Goal: Transaction & Acquisition: Purchase product/service

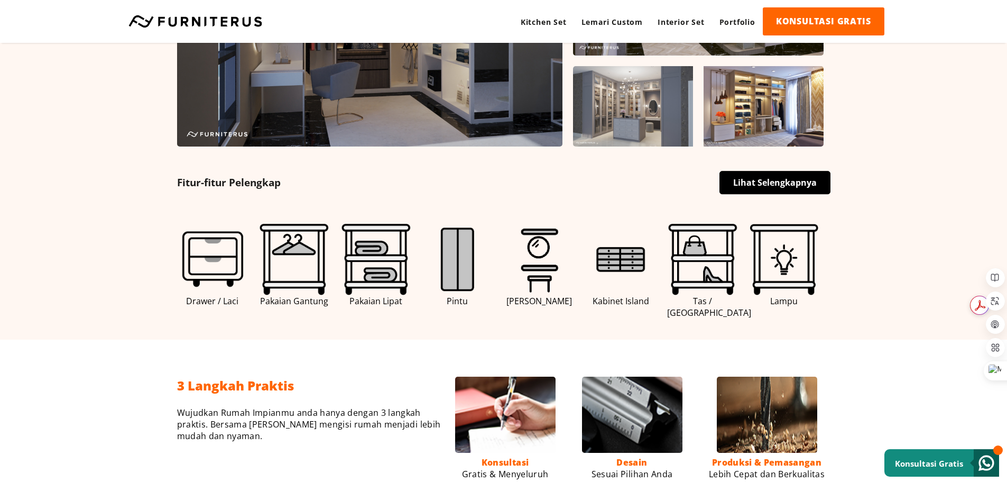
scroll to position [476, 0]
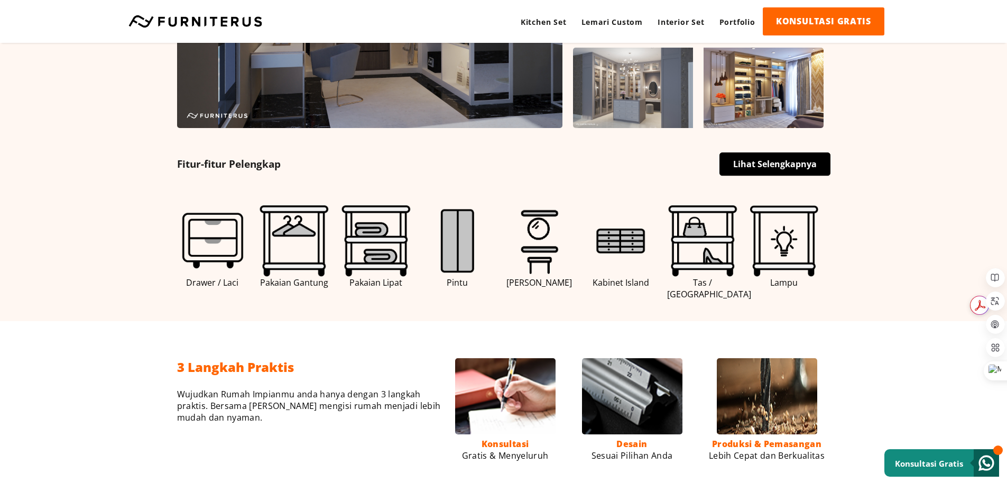
click at [785, 168] on link "Lihat Selengkapnya" at bounding box center [774, 163] width 111 height 23
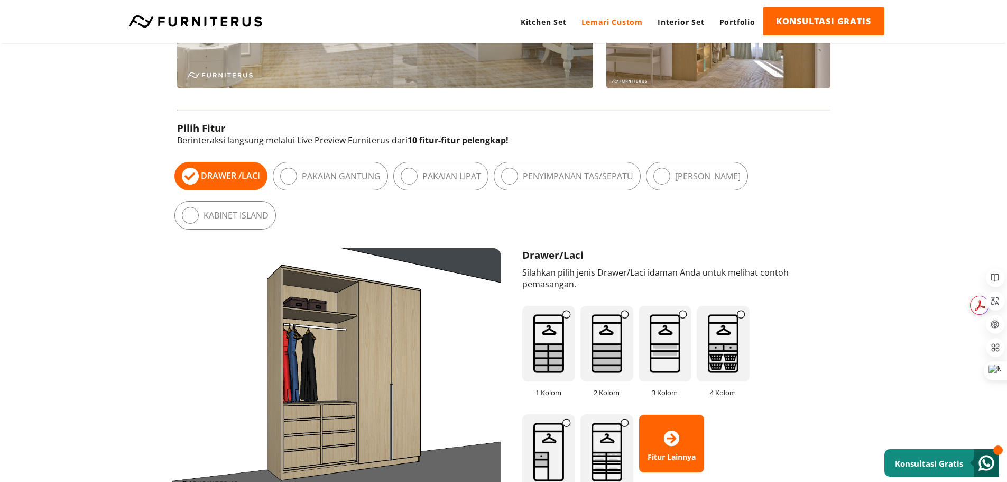
scroll to position [634, 0]
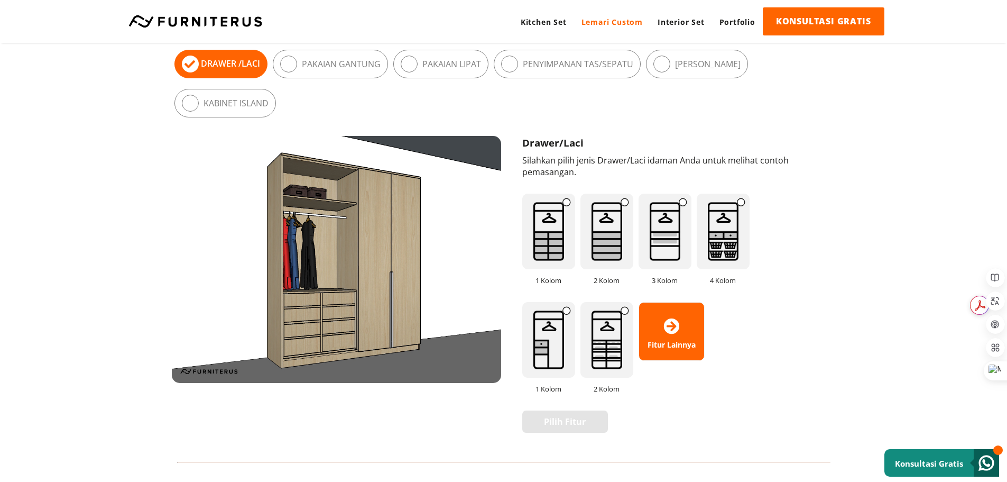
click at [568, 63] on label "Penyimpanan Tas/Sepatu" at bounding box center [578, 64] width 110 height 12
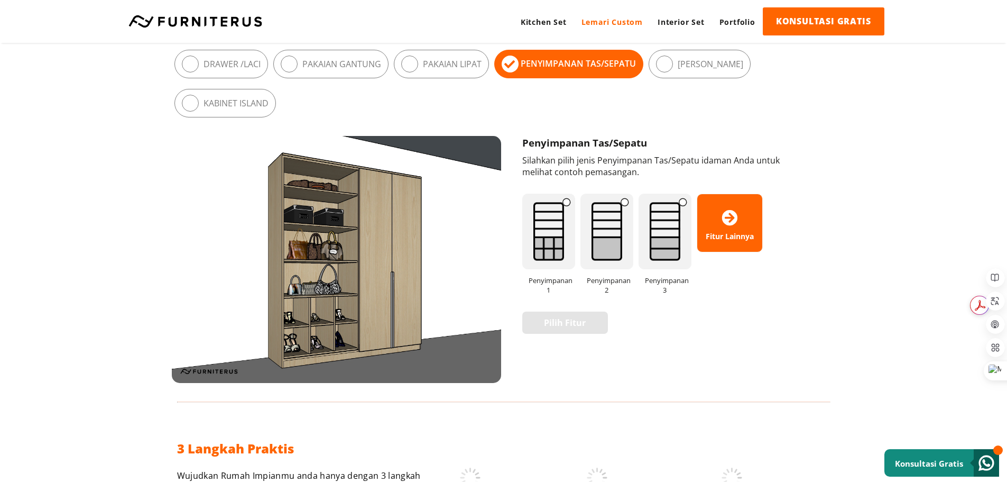
click at [227, 106] on label "Kabinet Island" at bounding box center [235, 103] width 65 height 12
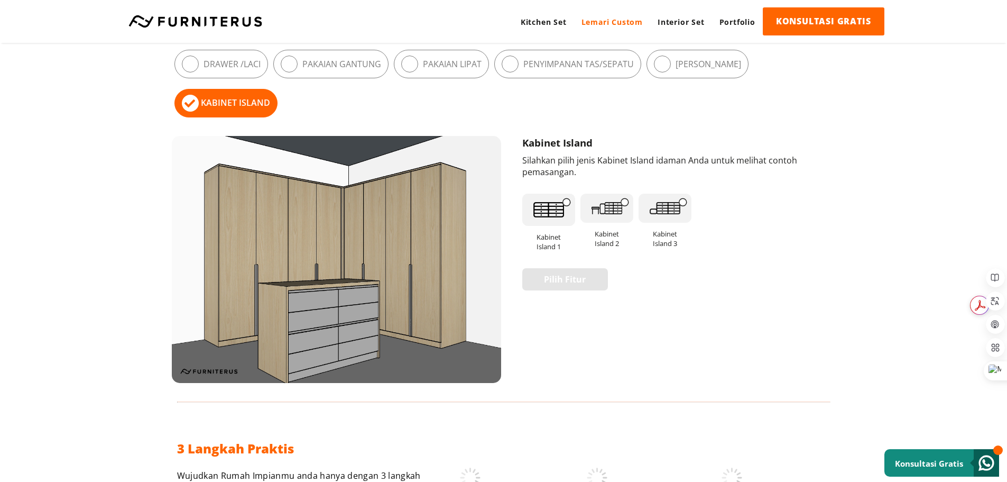
click at [551, 220] on img at bounding box center [548, 209] width 53 height 33
click at [221, 63] on label "Drawer / Laci" at bounding box center [231, 64] width 57 height 12
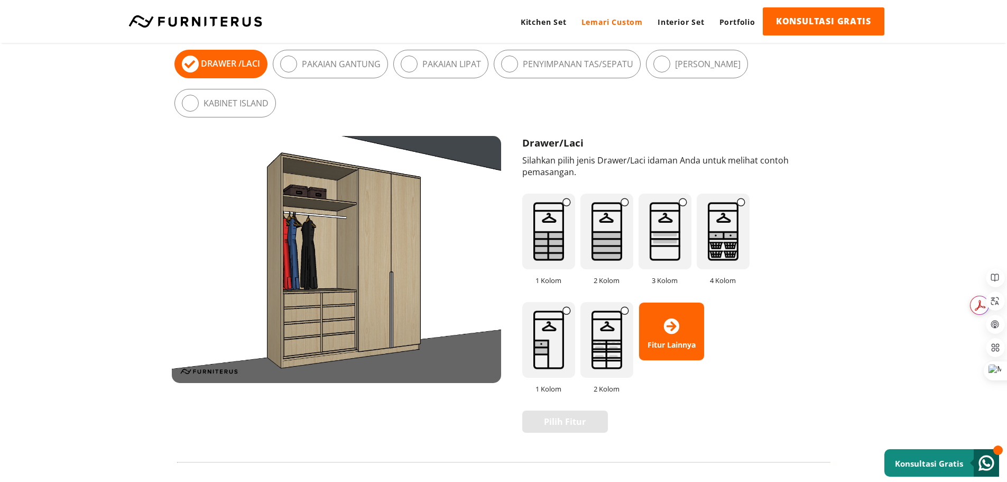
click at [325, 69] on label "Pakaian Gantung" at bounding box center [341, 64] width 79 height 12
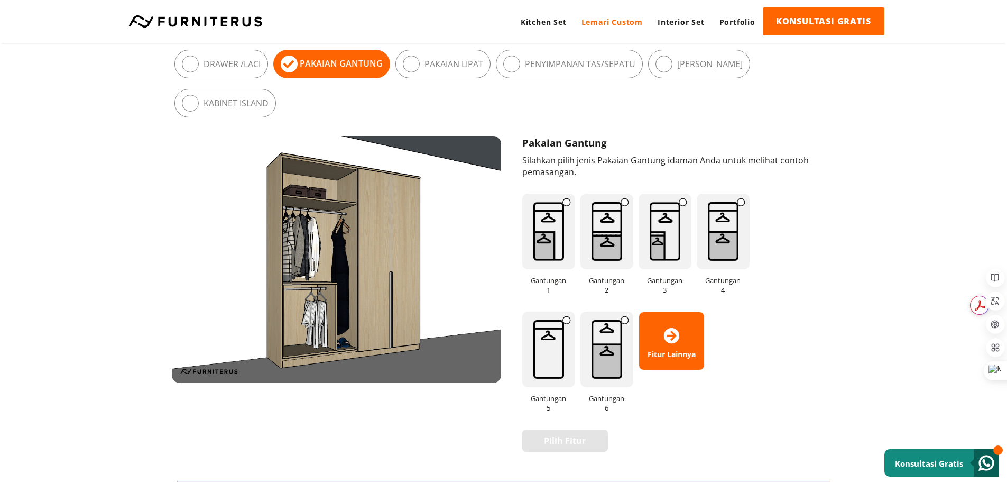
click at [184, 70] on icon at bounding box center [190, 63] width 17 height 17
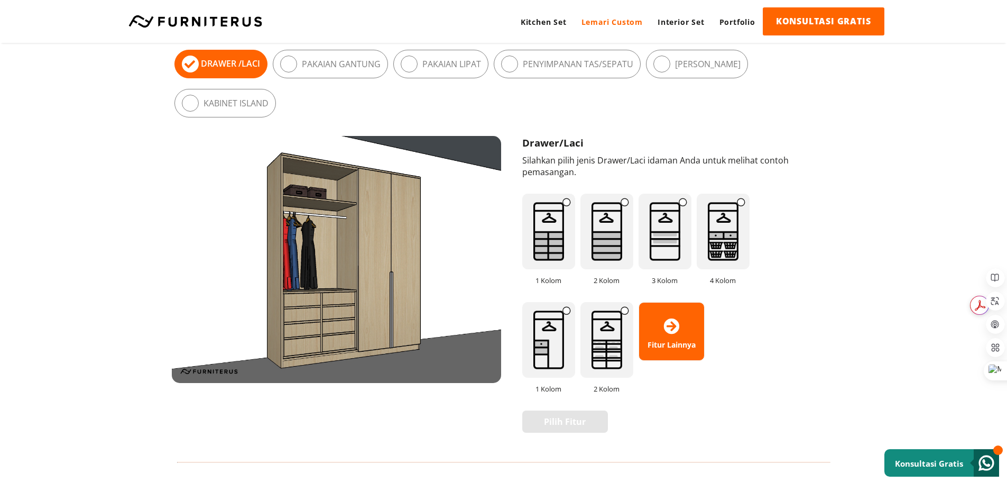
click at [459, 64] on label "Pakaian Lipat" at bounding box center [451, 64] width 59 height 12
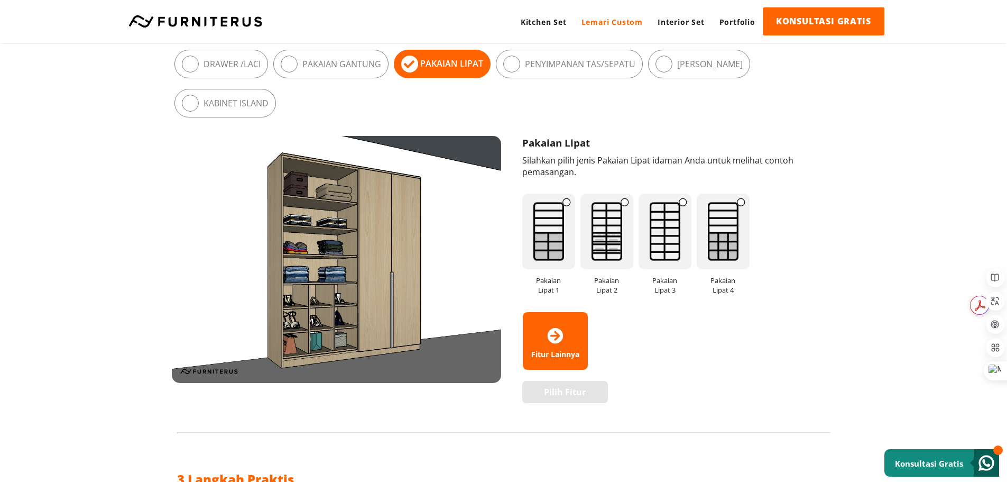
click at [534, 68] on label "Penyimpanan Tas/Sepatu" at bounding box center [580, 64] width 110 height 12
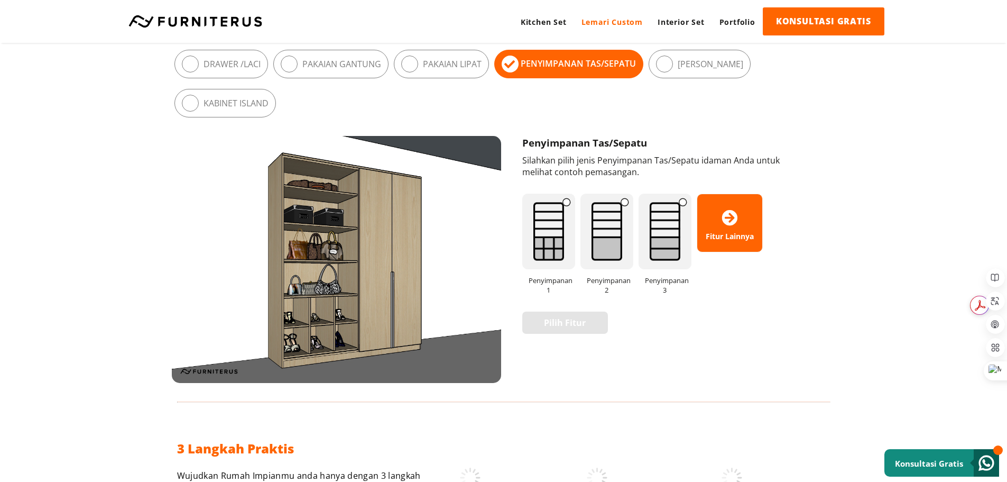
click at [679, 67] on label "[PERSON_NAME]" at bounding box center [711, 64] width 66 height 12
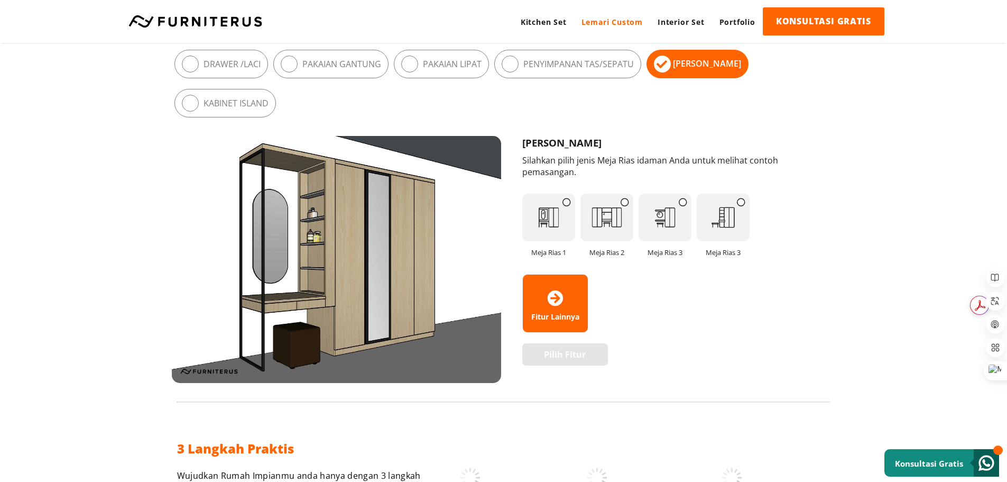
click at [605, 66] on label "Penyimpanan Tas/Sepatu" at bounding box center [578, 64] width 110 height 12
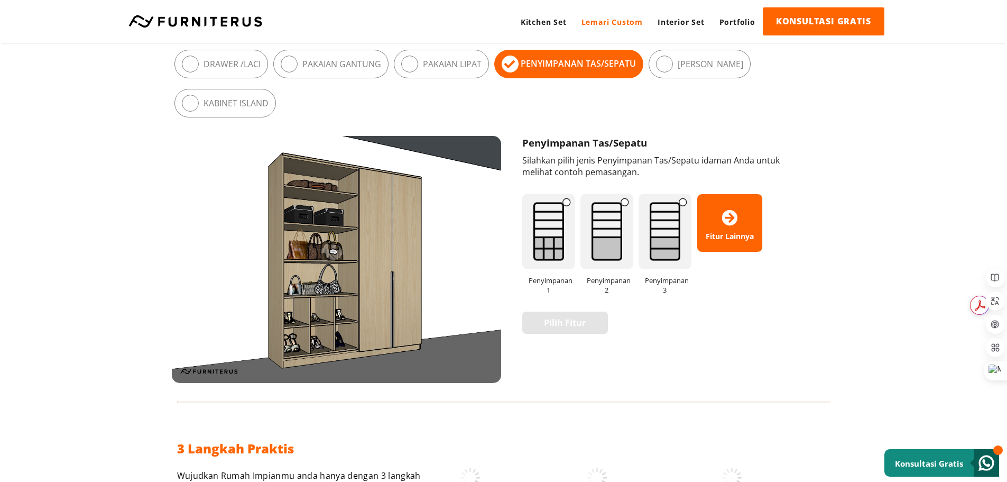
click at [553, 245] on img at bounding box center [548, 231] width 53 height 76
click at [603, 246] on img at bounding box center [606, 231] width 53 height 76
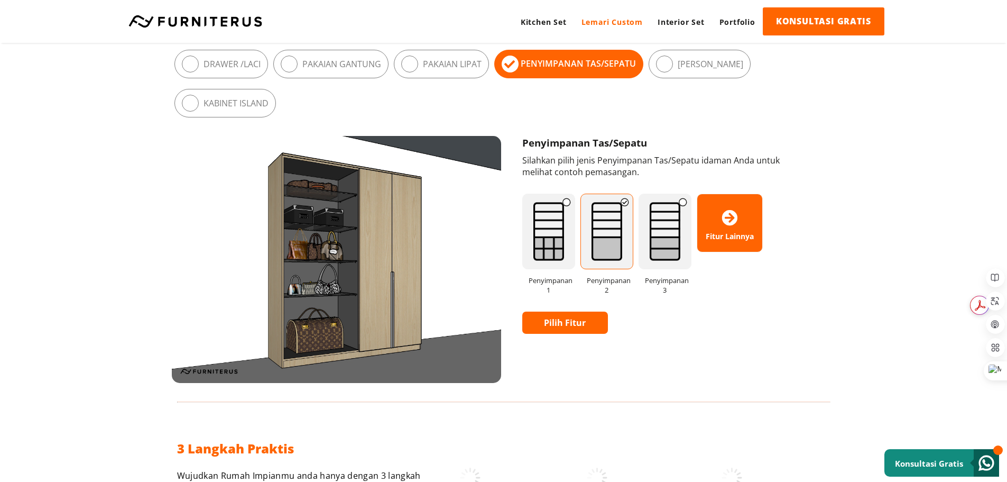
click at [549, 246] on img at bounding box center [548, 231] width 53 height 76
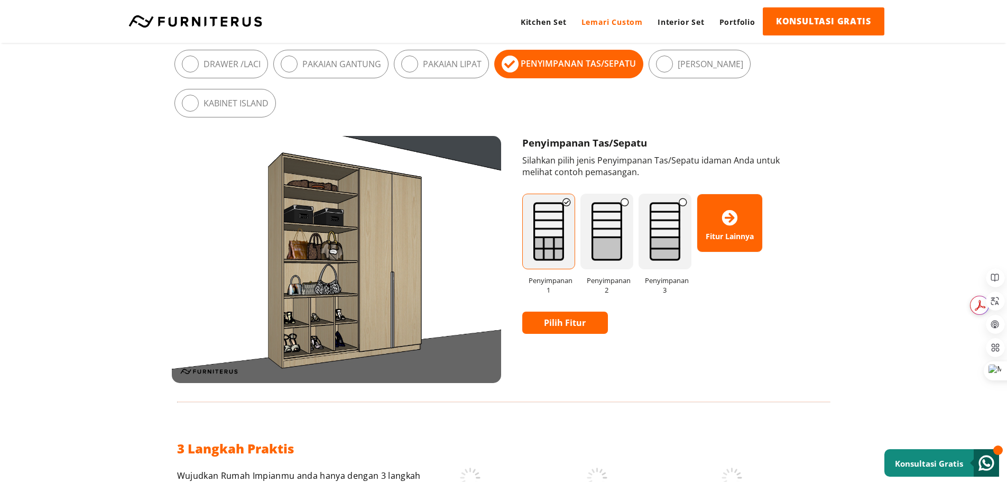
click at [603, 242] on img at bounding box center [606, 231] width 53 height 76
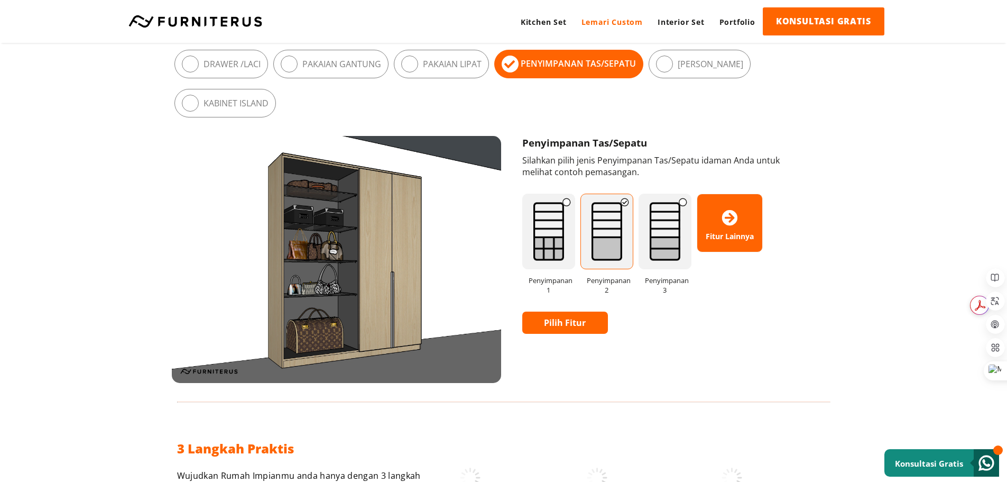
click at [665, 242] on img at bounding box center [665, 231] width 53 height 76
click at [721, 230] on span "Fitur Lainnya" at bounding box center [729, 223] width 65 height 36
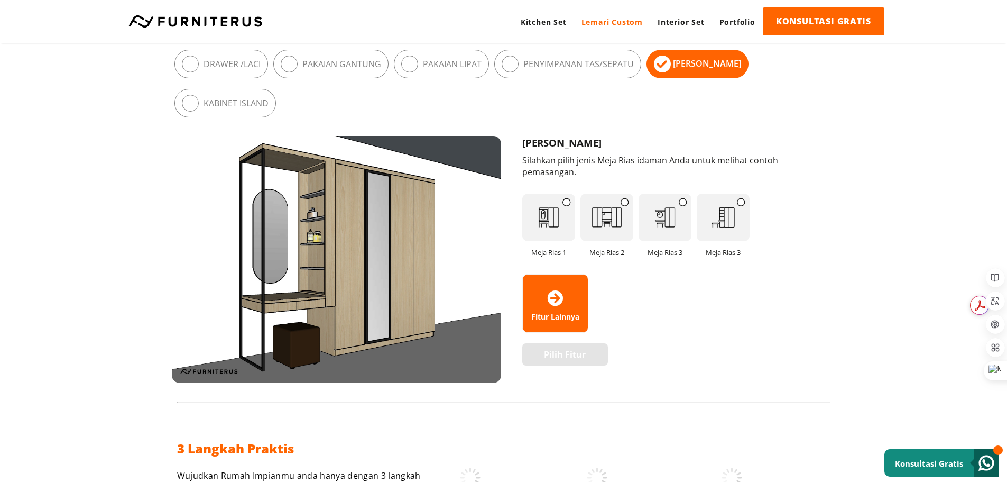
click at [590, 68] on label "Penyimpanan Tas/Sepatu" at bounding box center [578, 64] width 110 height 12
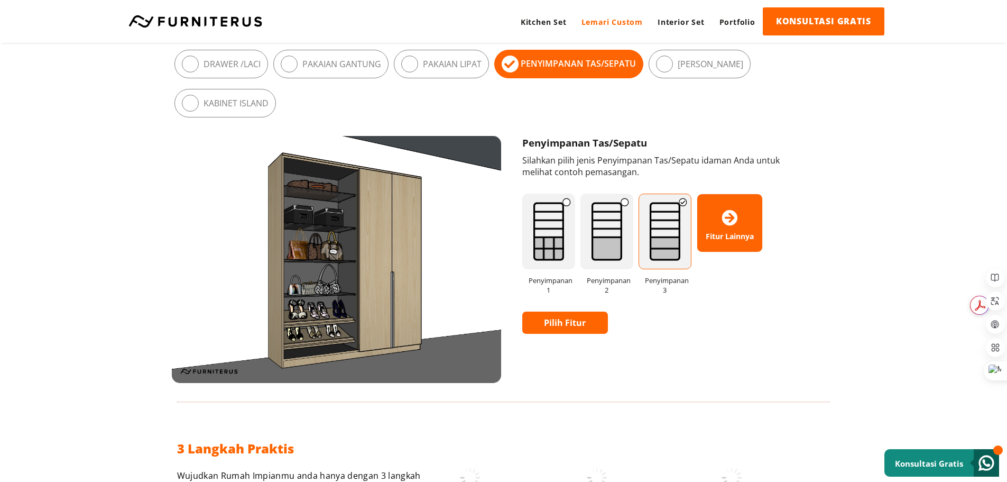
click at [667, 238] on img at bounding box center [665, 231] width 53 height 76
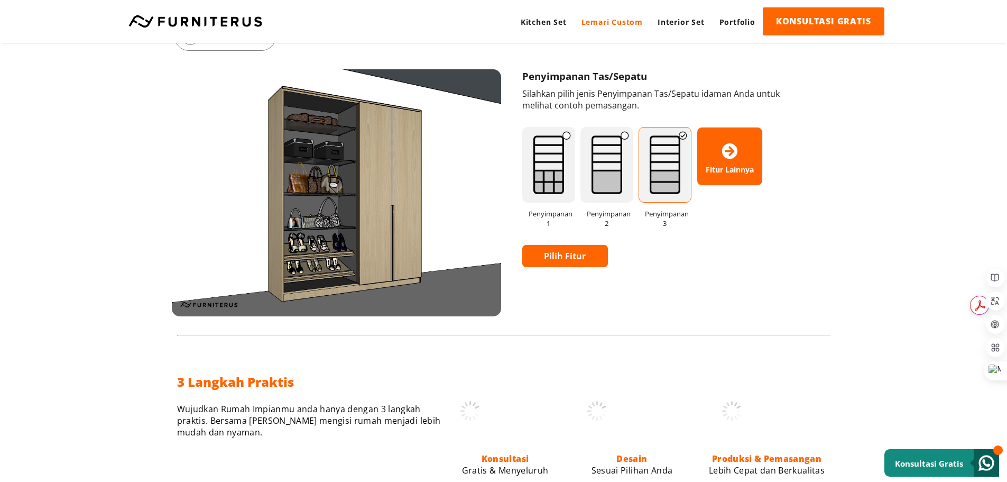
scroll to position [846, 0]
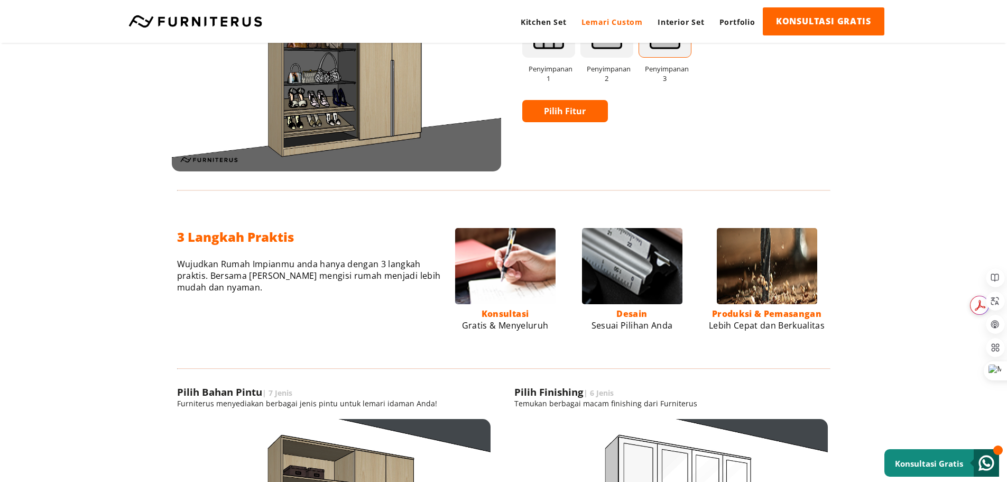
click at [568, 115] on link "Pilih Fitur" at bounding box center [565, 111] width 86 height 22
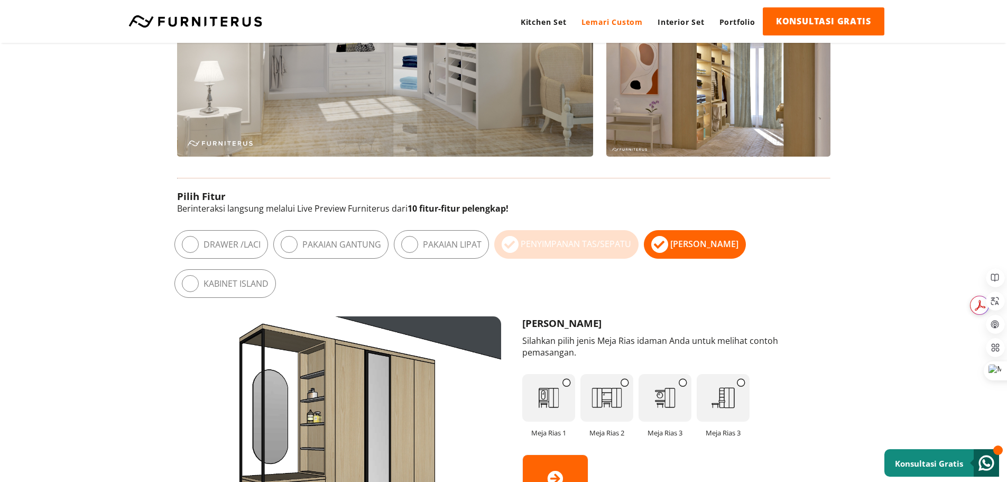
scroll to position [423, 0]
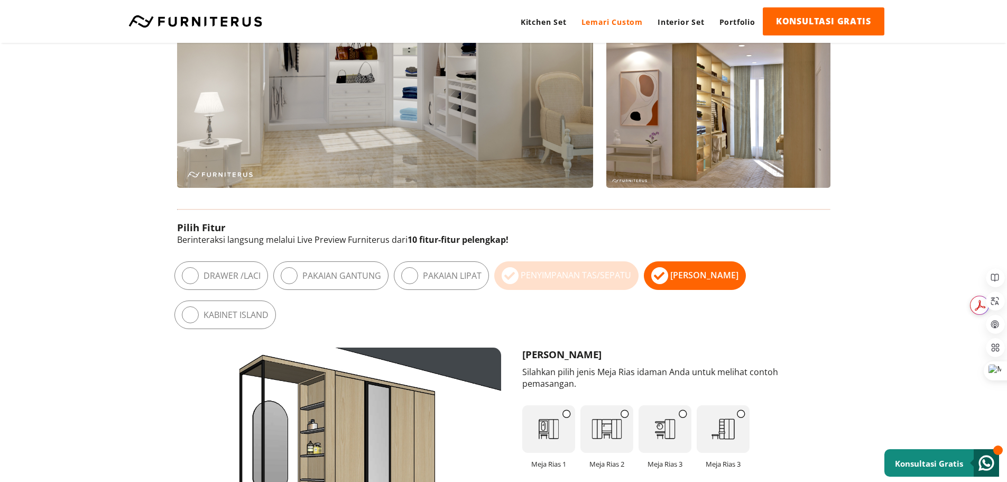
click at [603, 277] on label "Penyimpanan Tas/Sepatu" at bounding box center [576, 275] width 110 height 12
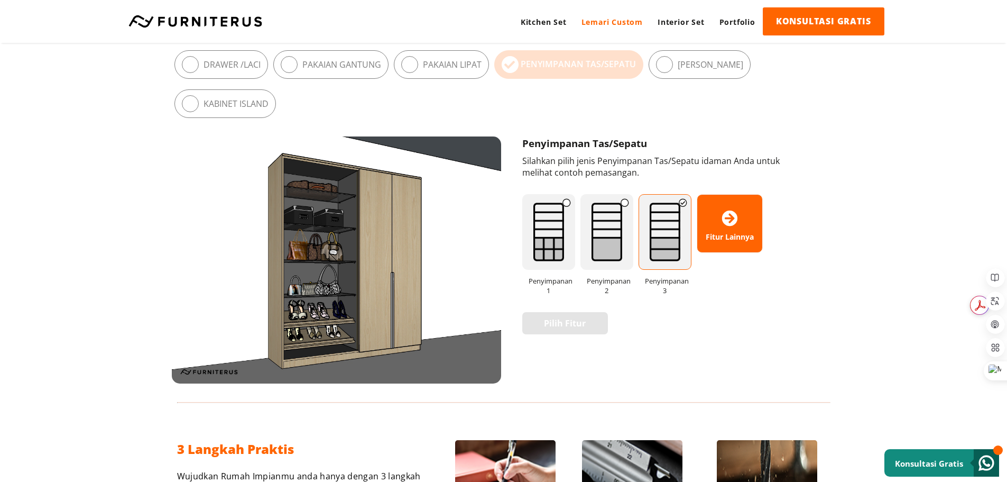
scroll to position [634, 0]
click at [663, 245] on img at bounding box center [665, 231] width 53 height 76
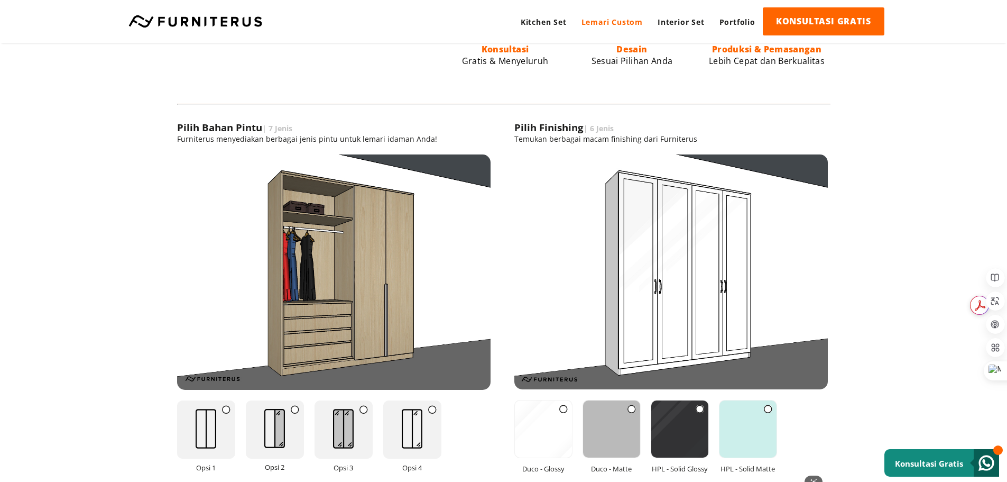
scroll to position [793, 0]
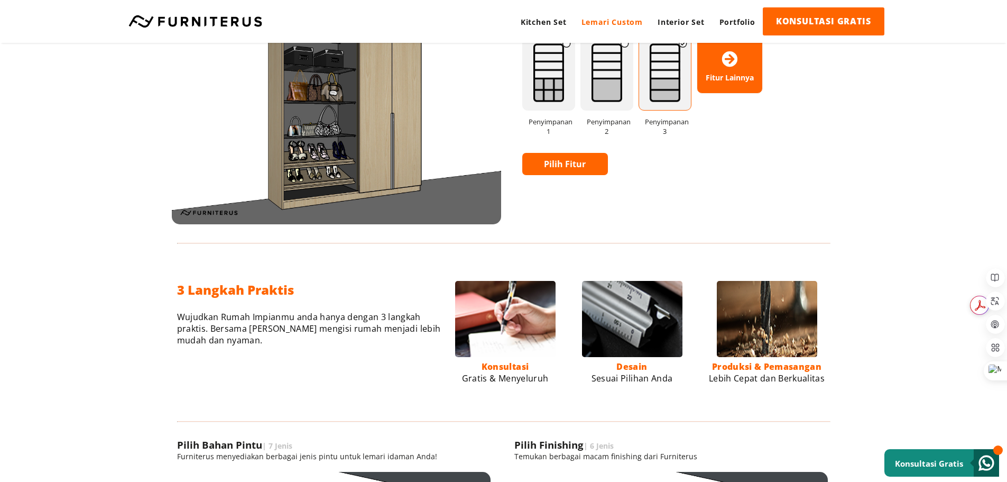
click at [656, 90] on img at bounding box center [665, 73] width 53 height 76
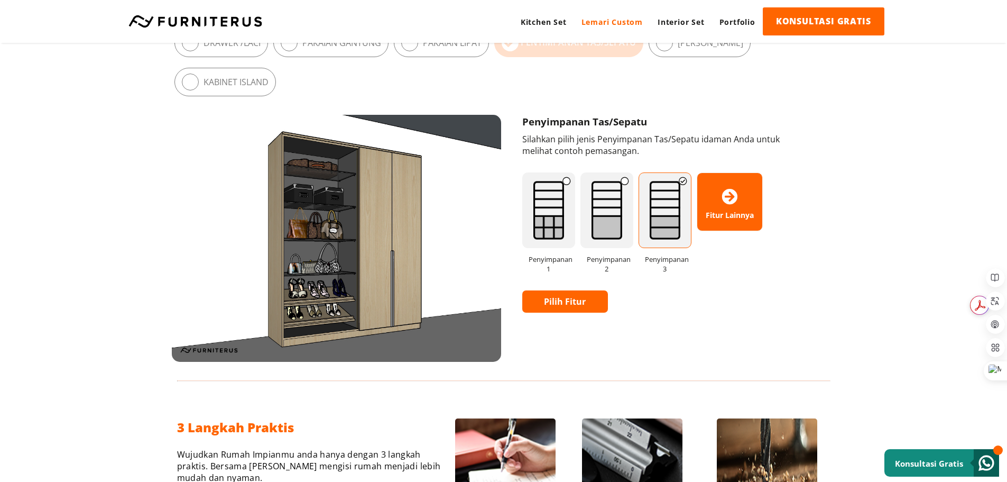
scroll to position [634, 0]
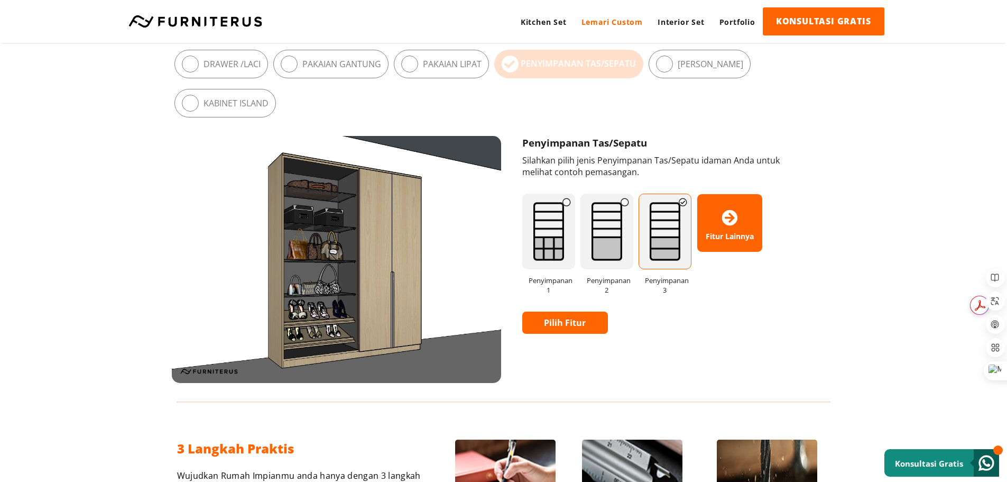
click at [566, 326] on link "Pilih Fitur" at bounding box center [565, 322] width 86 height 22
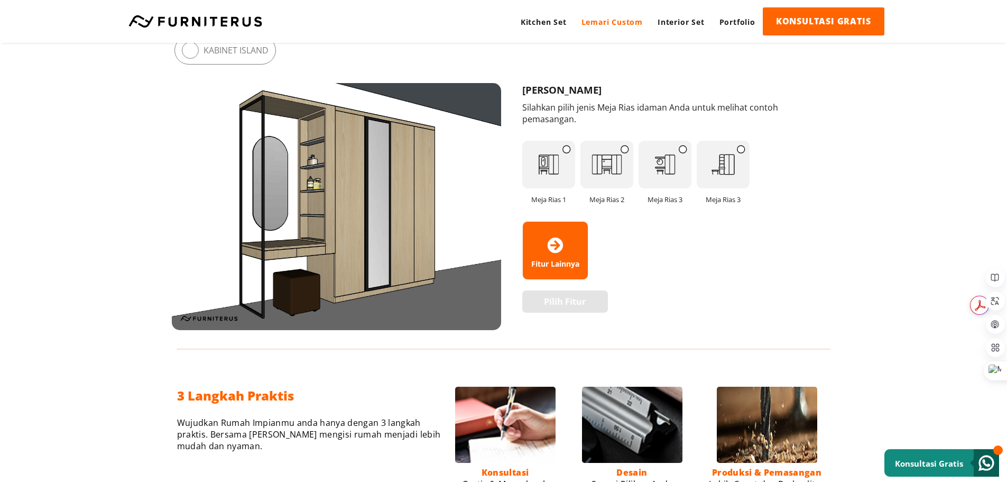
scroll to position [423, 0]
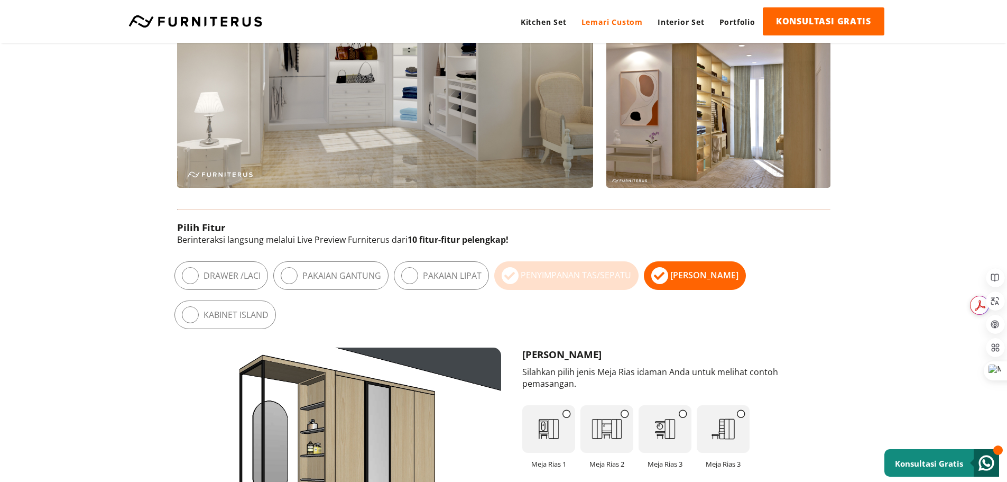
click at [572, 278] on label "Penyimpanan Tas/Sepatu" at bounding box center [576, 275] width 110 height 12
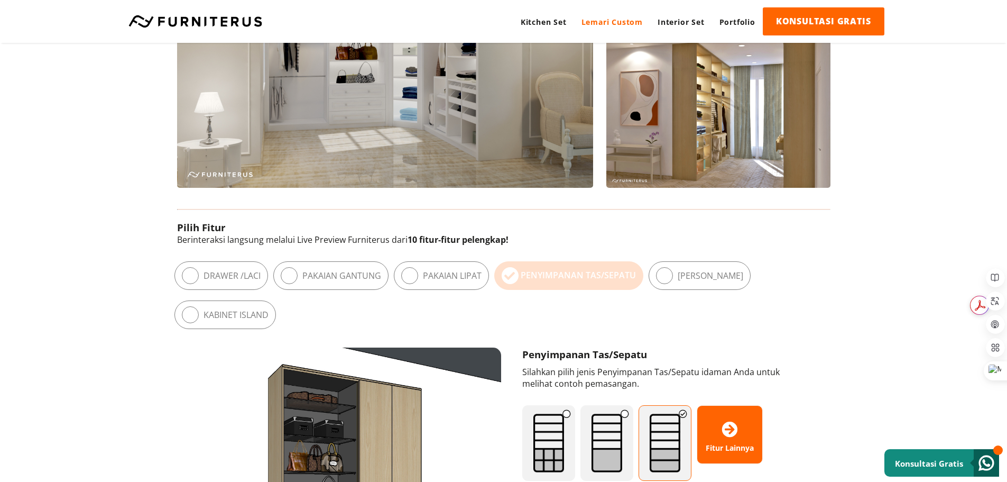
click at [521, 274] on div "Penyimpanan Tas/Sepatu" at bounding box center [568, 275] width 149 height 29
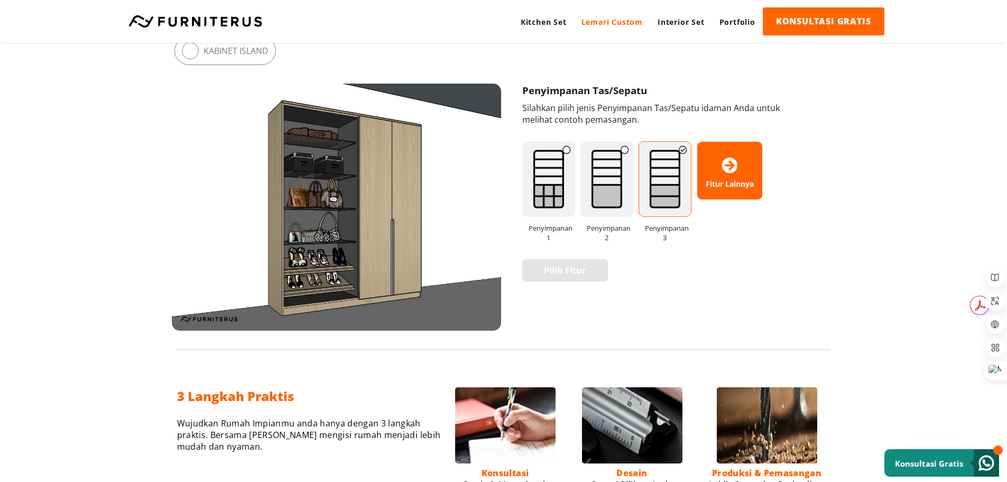
scroll to position [687, 0]
click at [542, 200] on img at bounding box center [548, 179] width 53 height 76
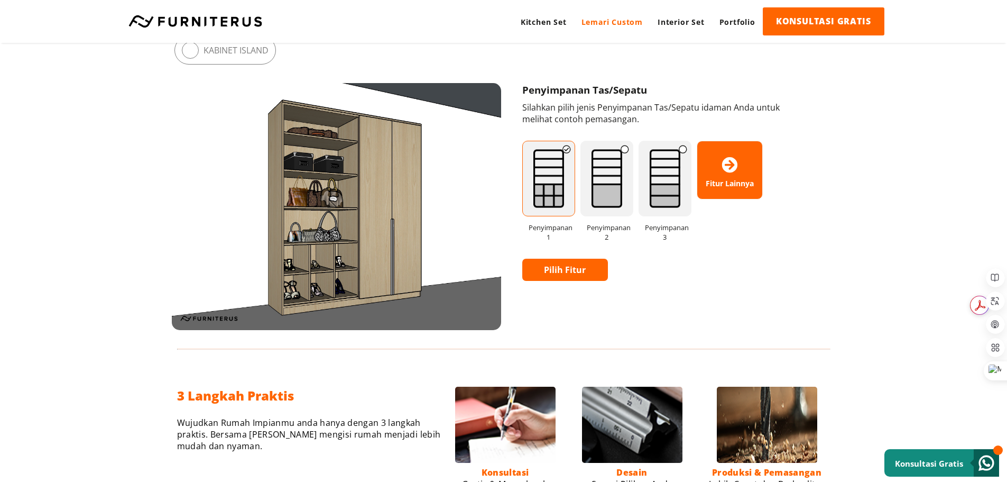
click at [589, 198] on img at bounding box center [606, 179] width 53 height 76
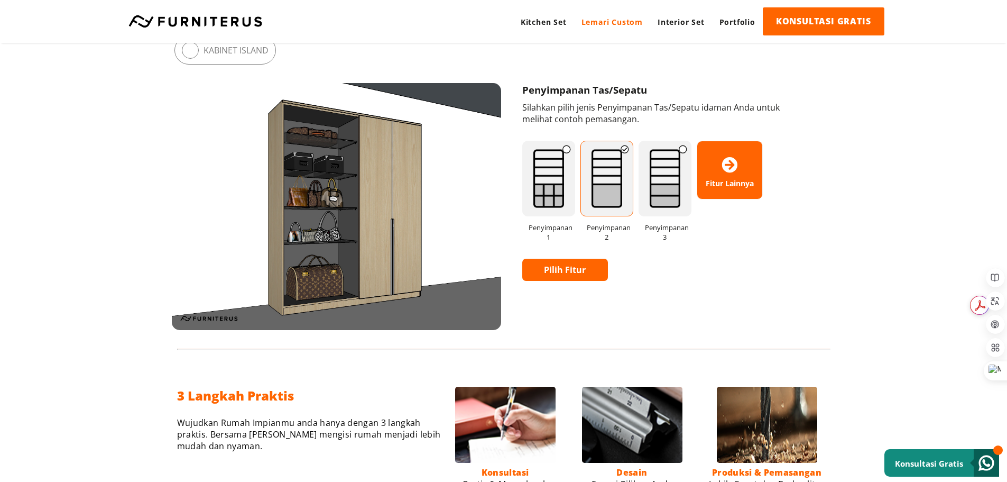
click at [650, 186] on img at bounding box center [665, 179] width 53 height 76
click at [613, 191] on img at bounding box center [606, 179] width 53 height 76
click at [560, 198] on img at bounding box center [548, 179] width 53 height 76
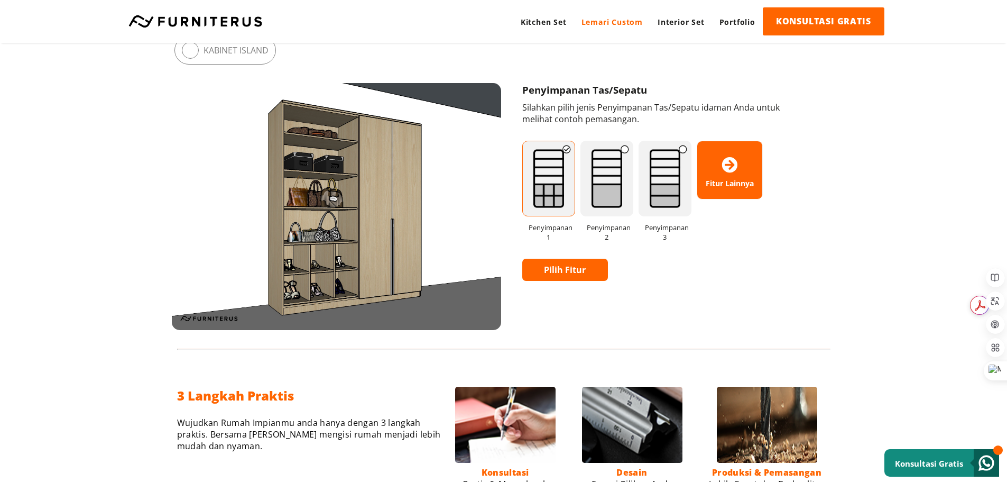
click at [600, 195] on img at bounding box center [606, 179] width 53 height 76
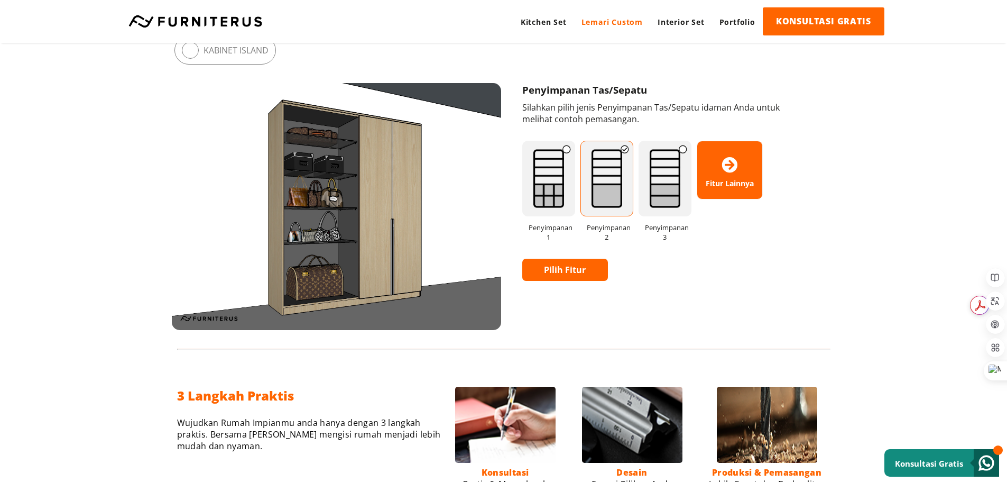
click at [584, 269] on link "Pilih Fitur" at bounding box center [565, 269] width 86 height 22
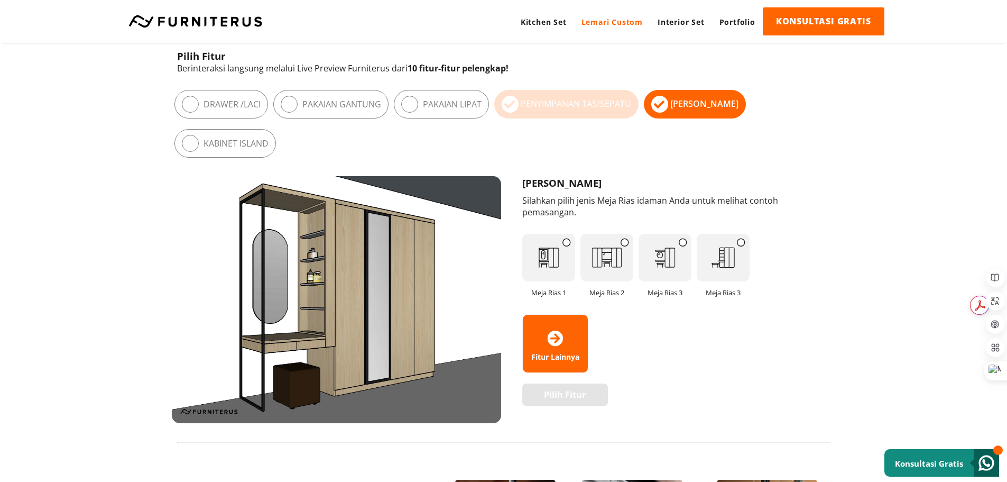
scroll to position [476, 0]
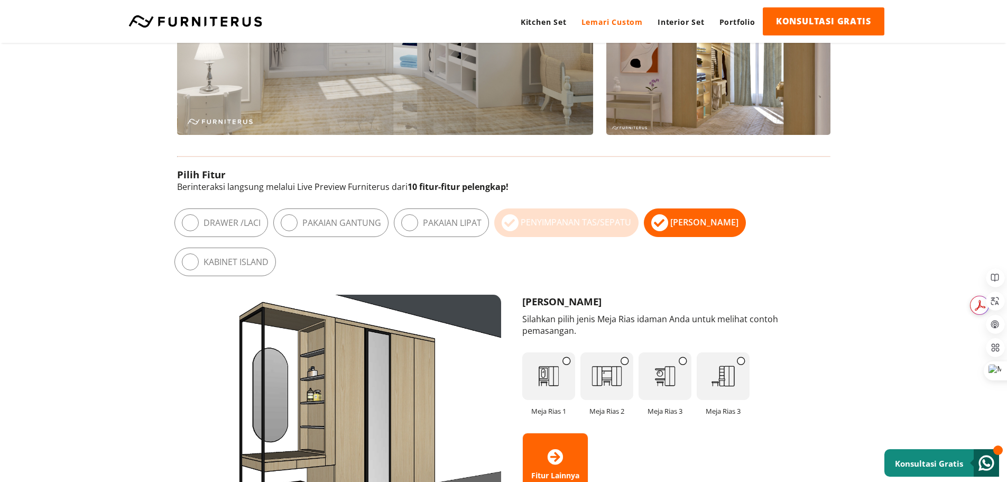
click at [575, 220] on label "Penyimpanan Tas/Sepatu" at bounding box center [576, 222] width 110 height 12
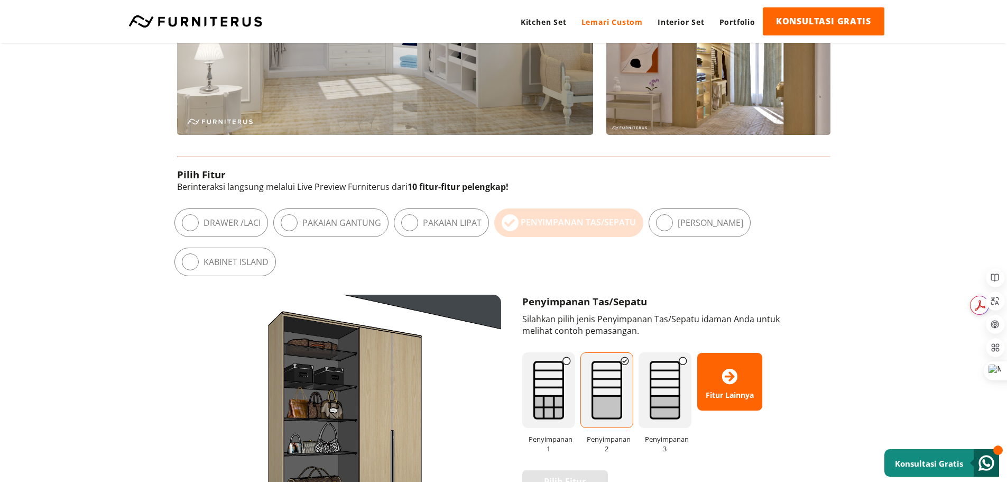
click at [610, 393] on img at bounding box center [606, 390] width 53 height 76
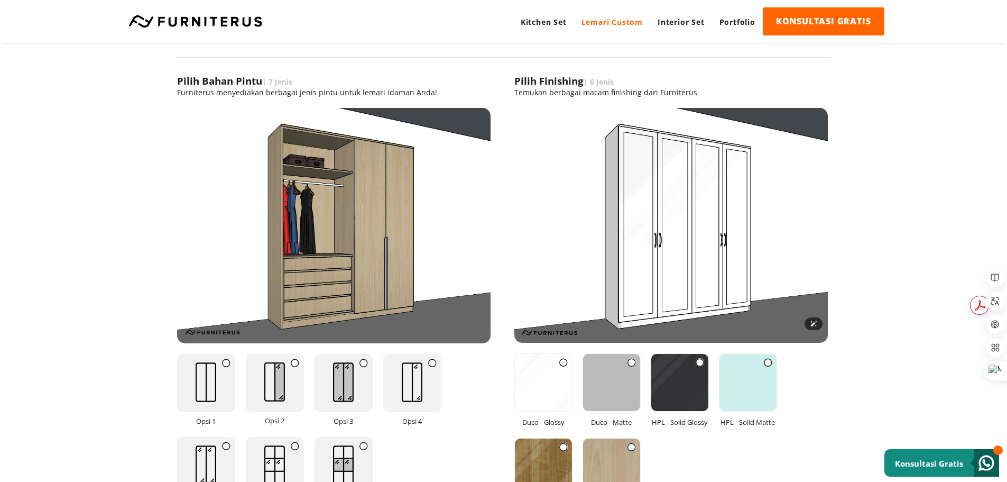
scroll to position [1163, 0]
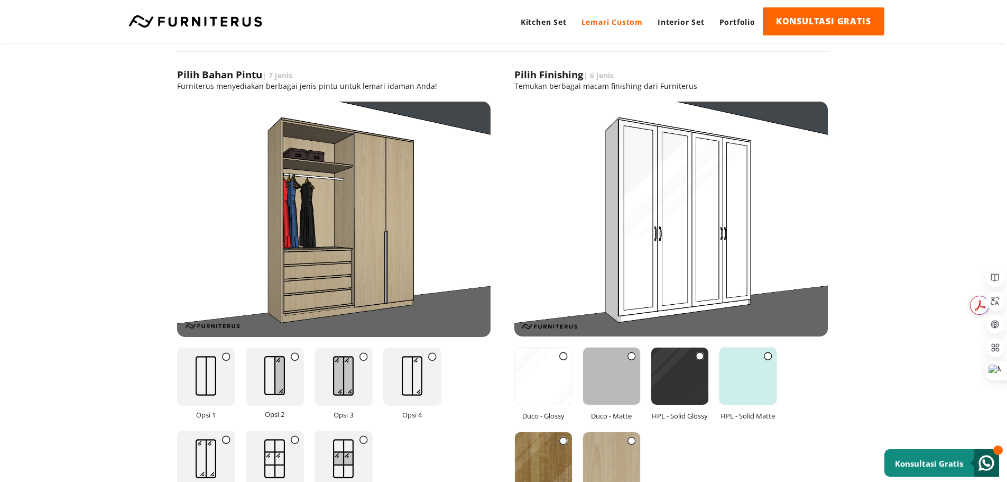
click at [553, 382] on img at bounding box center [543, 375] width 57 height 57
click at [603, 376] on img at bounding box center [611, 375] width 57 height 57
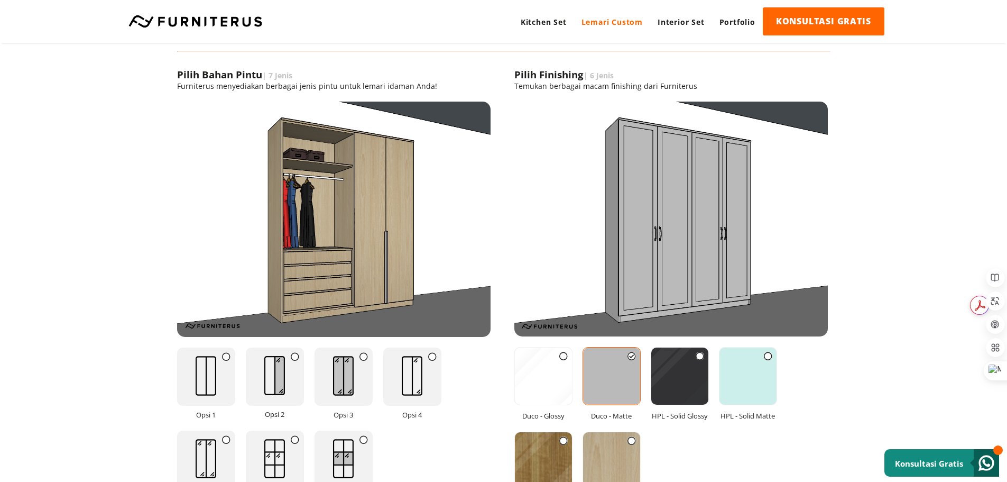
click at [549, 373] on img at bounding box center [543, 375] width 57 height 57
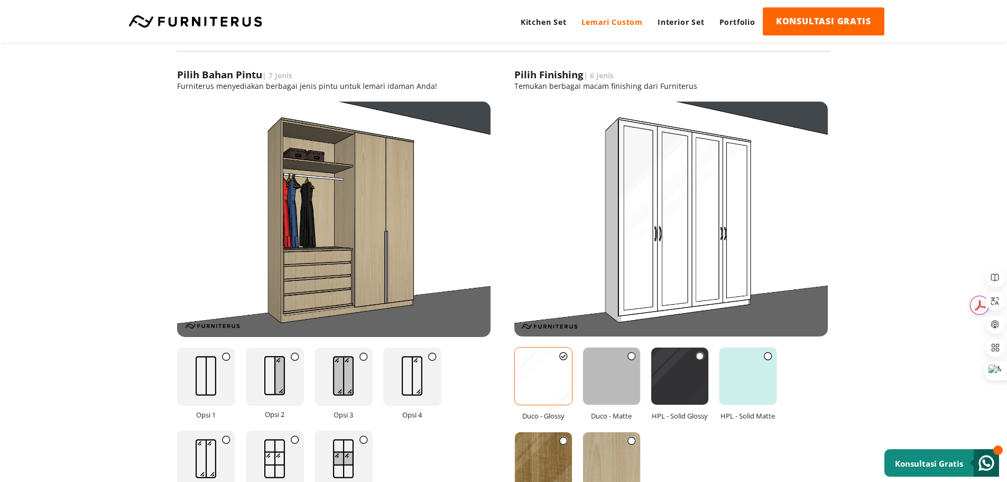
click at [604, 379] on img at bounding box center [611, 375] width 57 height 57
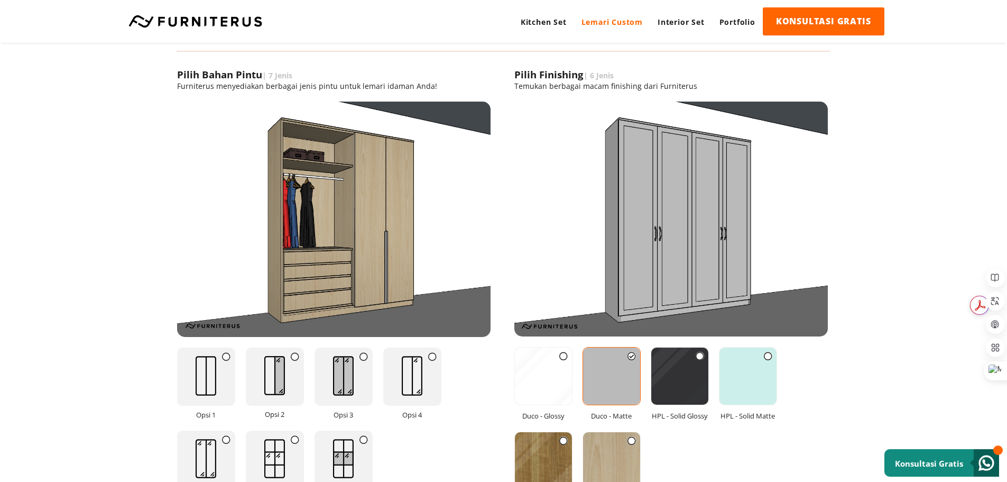
click at [673, 378] on img at bounding box center [679, 375] width 57 height 57
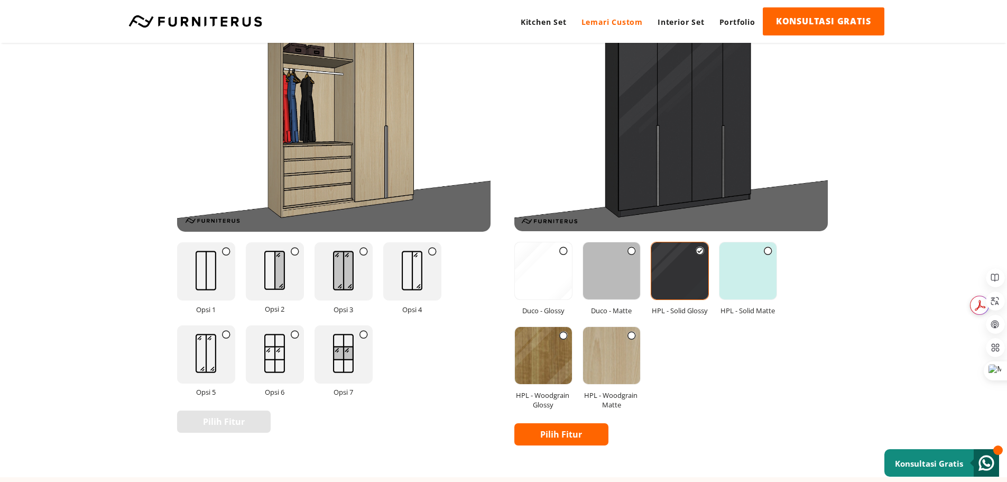
scroll to position [1269, 0]
click at [562, 355] on img at bounding box center [543, 354] width 57 height 57
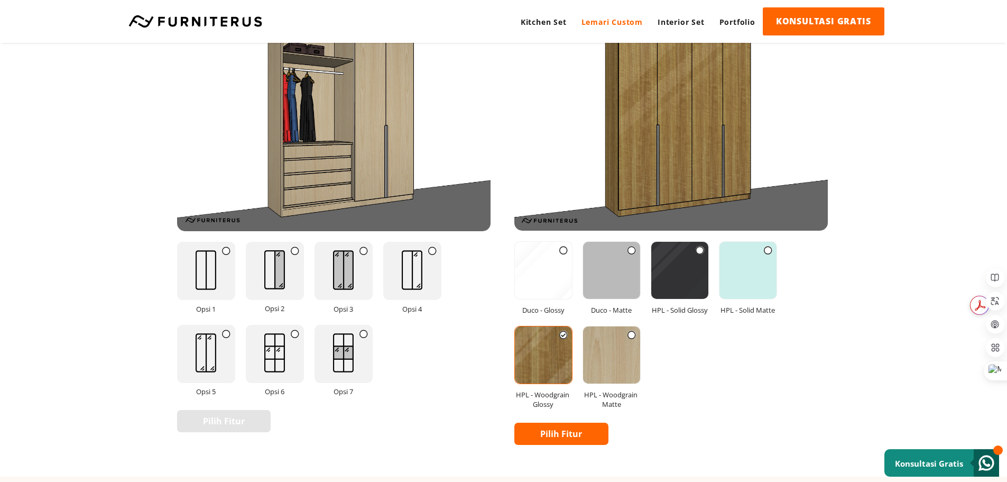
scroll to position [1216, 0]
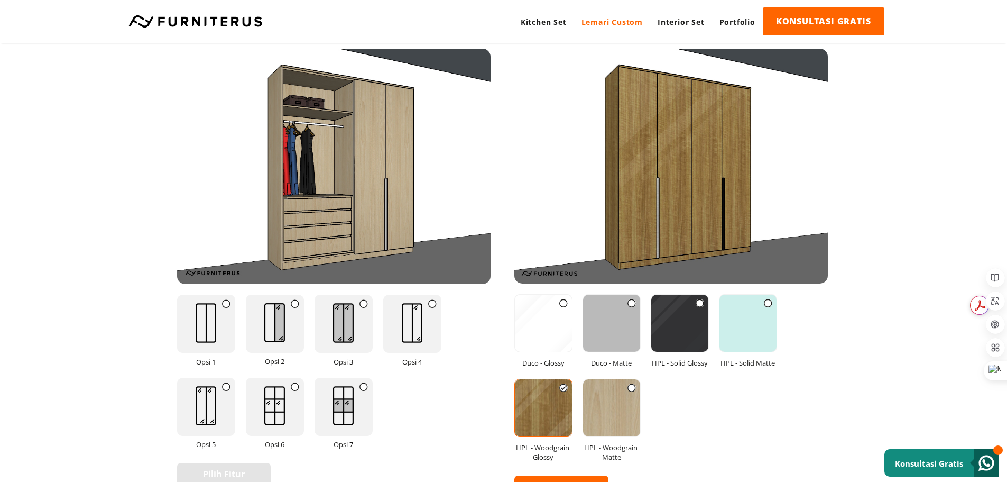
click at [616, 387] on img at bounding box center [611, 407] width 57 height 57
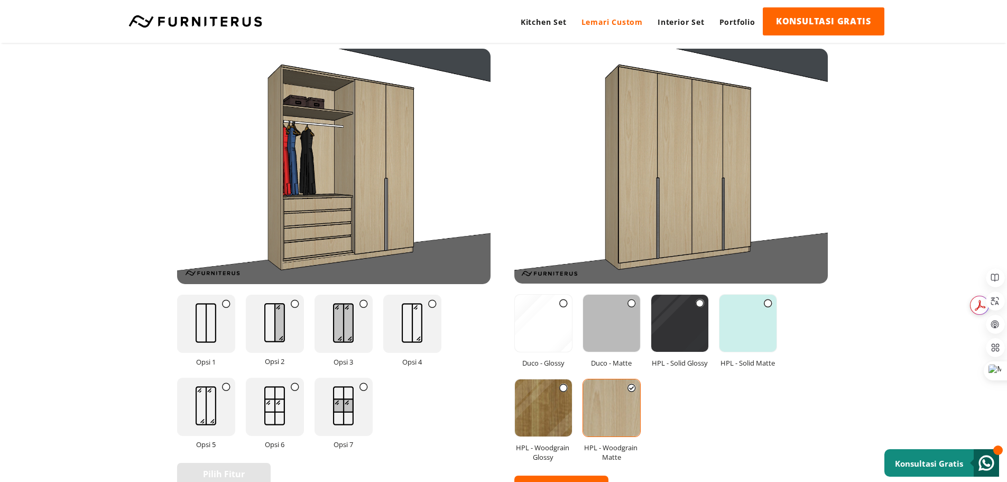
click at [557, 401] on img at bounding box center [543, 407] width 57 height 57
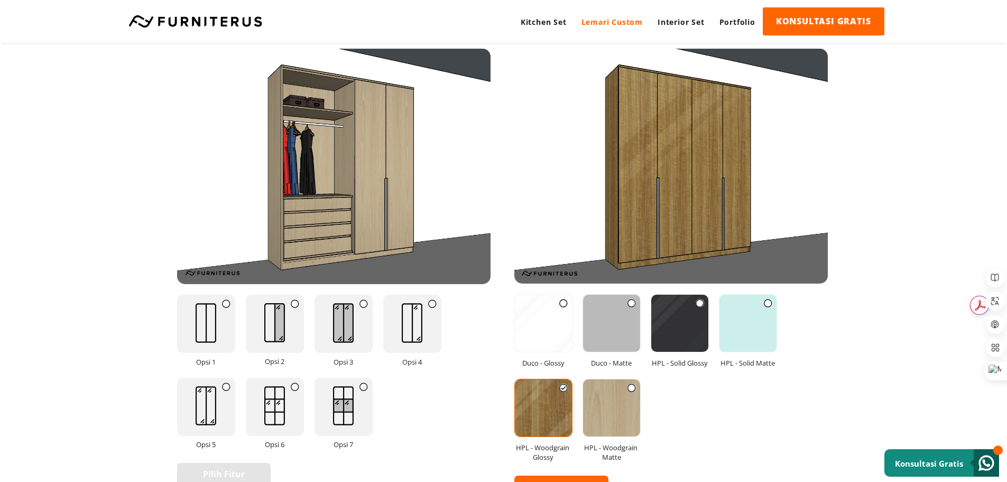
click at [208, 330] on img at bounding box center [206, 322] width 42 height 55
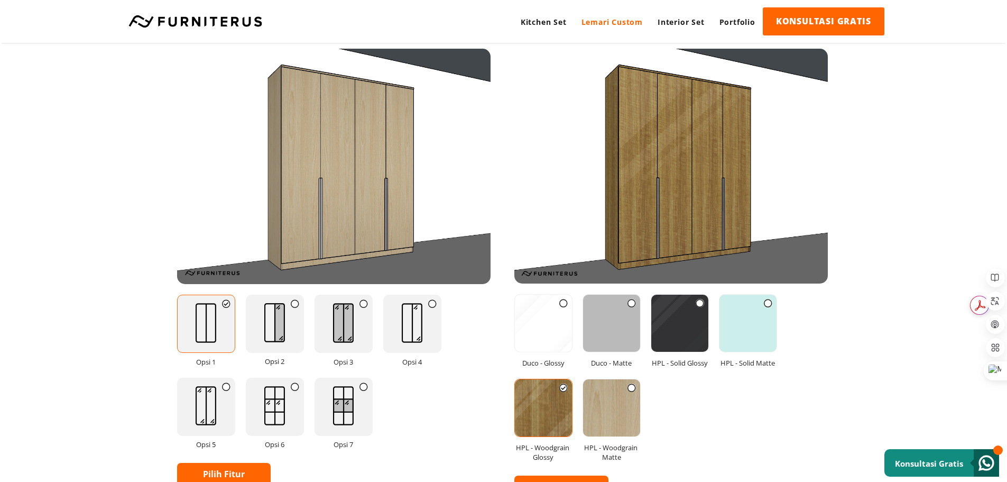
click at [273, 337] on img at bounding box center [275, 322] width 42 height 55
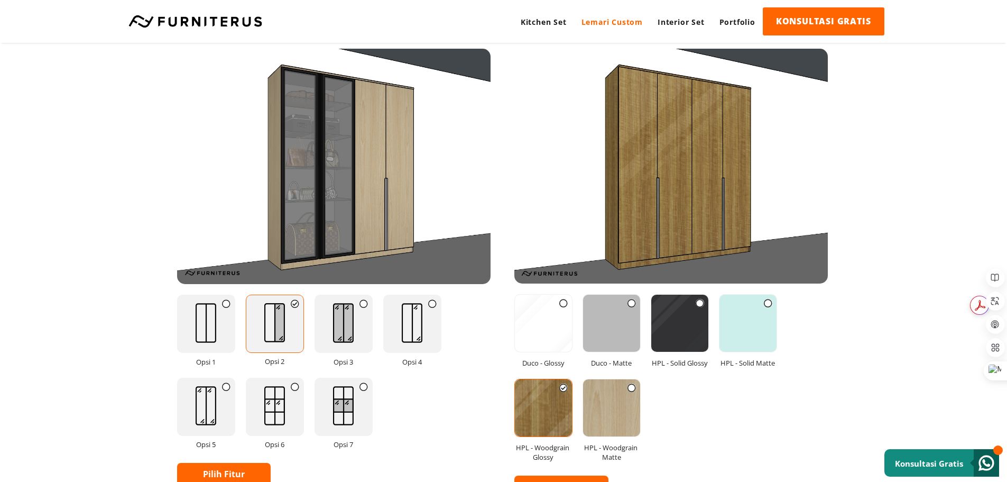
click at [345, 326] on img at bounding box center [343, 322] width 42 height 55
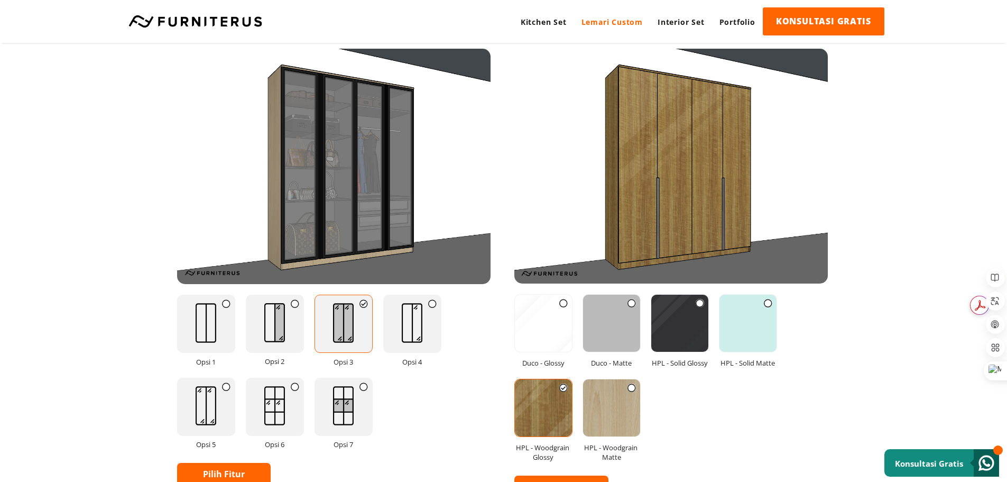
click at [421, 329] on img at bounding box center [412, 322] width 42 height 55
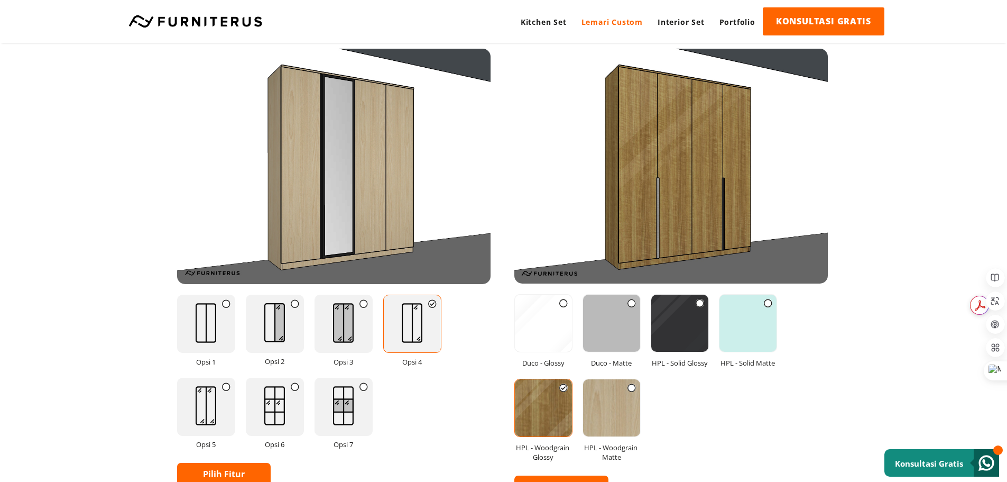
click at [213, 338] on img at bounding box center [206, 322] width 42 height 55
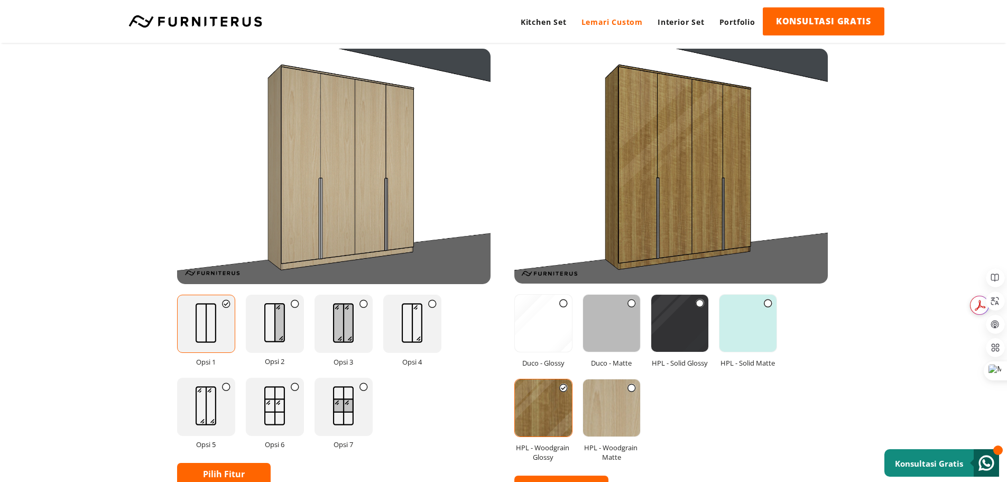
click at [267, 324] on img at bounding box center [275, 322] width 42 height 55
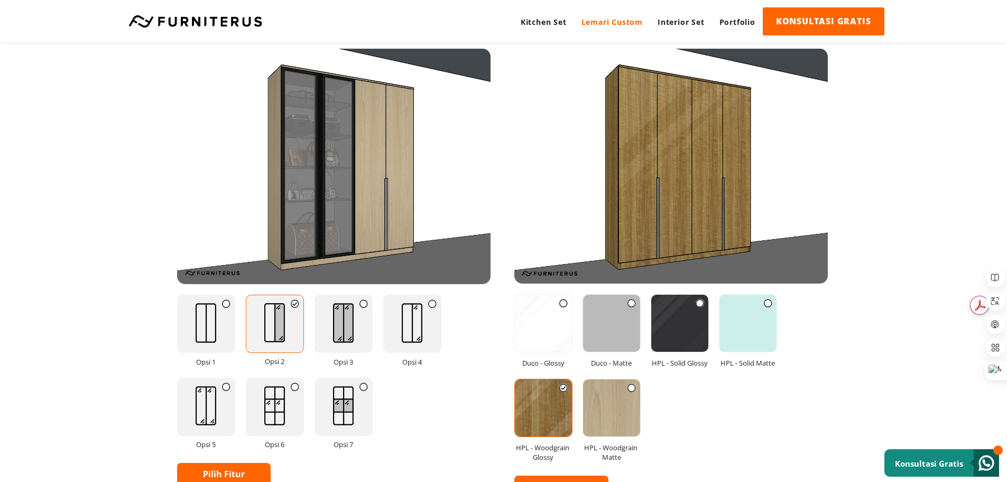
click at [329, 335] on img at bounding box center [343, 322] width 42 height 55
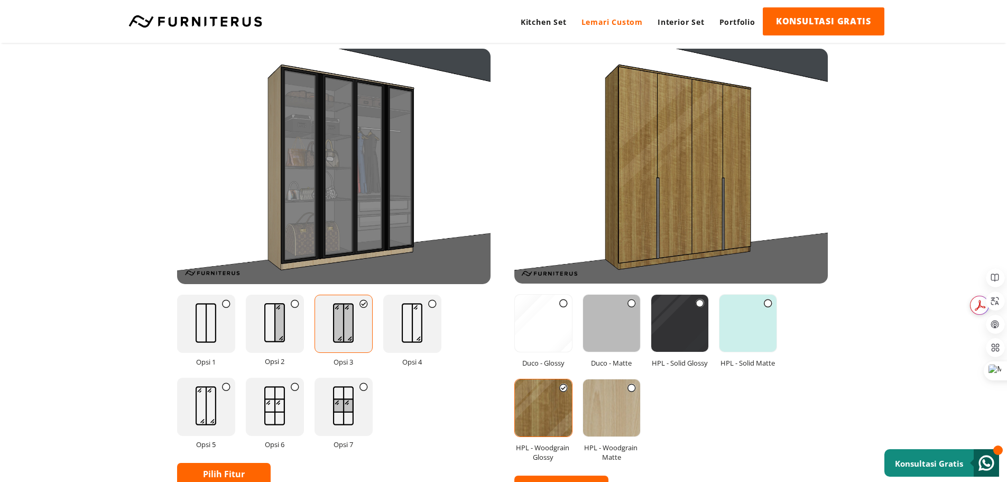
click at [294, 335] on img at bounding box center [275, 322] width 42 height 55
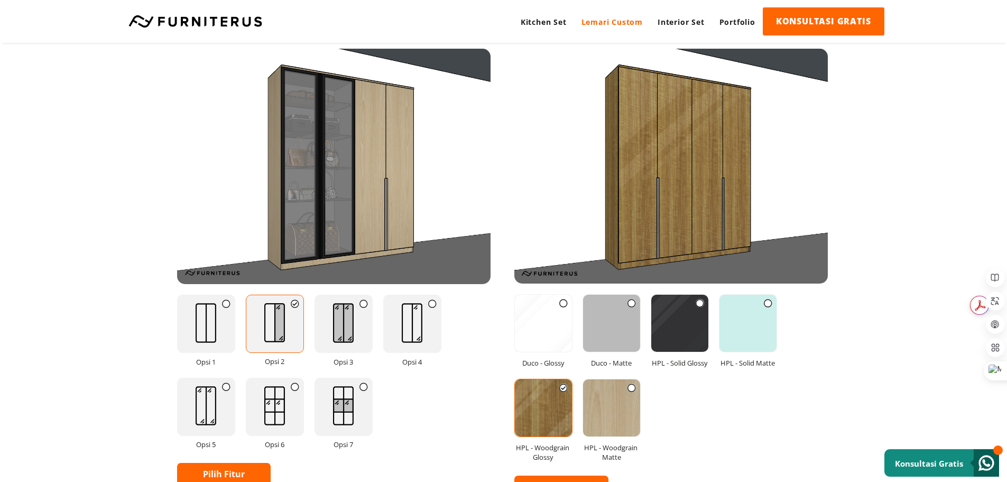
click at [417, 328] on img at bounding box center [412, 322] width 42 height 55
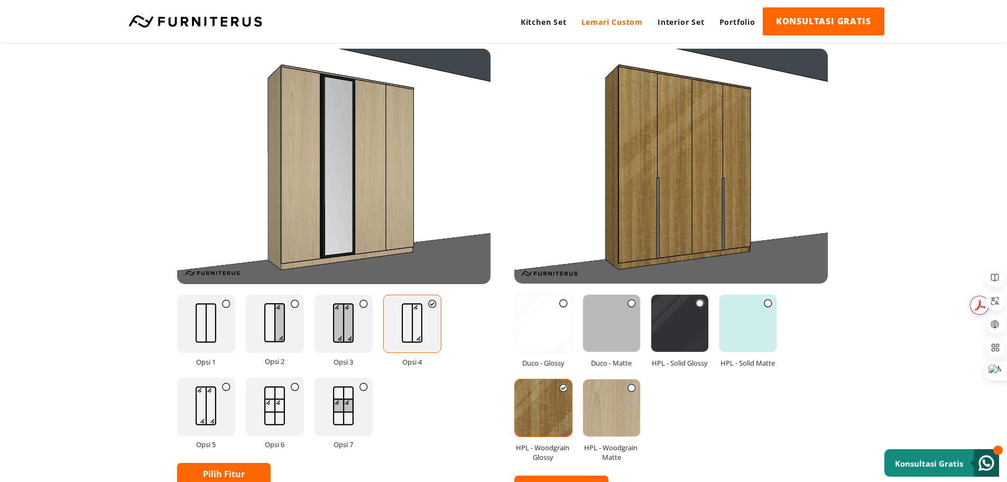
click at [275, 402] on img at bounding box center [275, 405] width 42 height 55
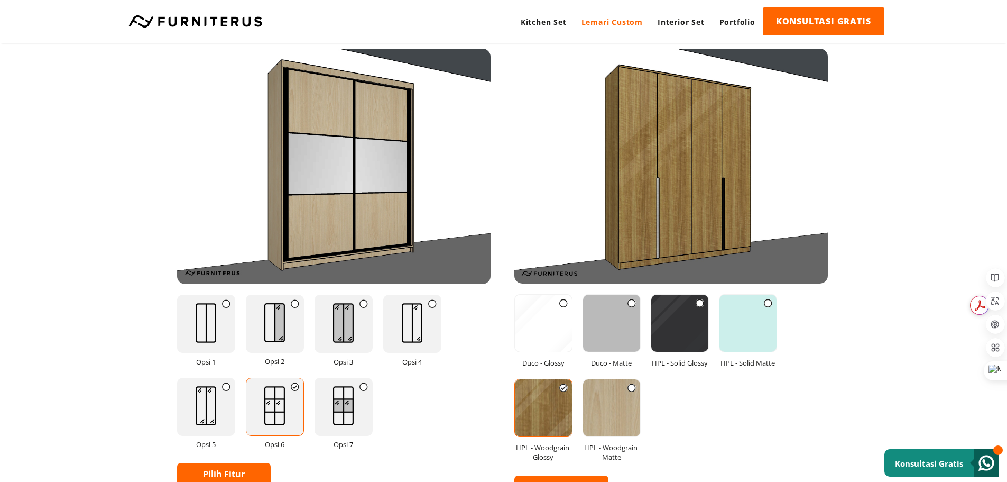
click at [219, 406] on img at bounding box center [206, 405] width 42 height 55
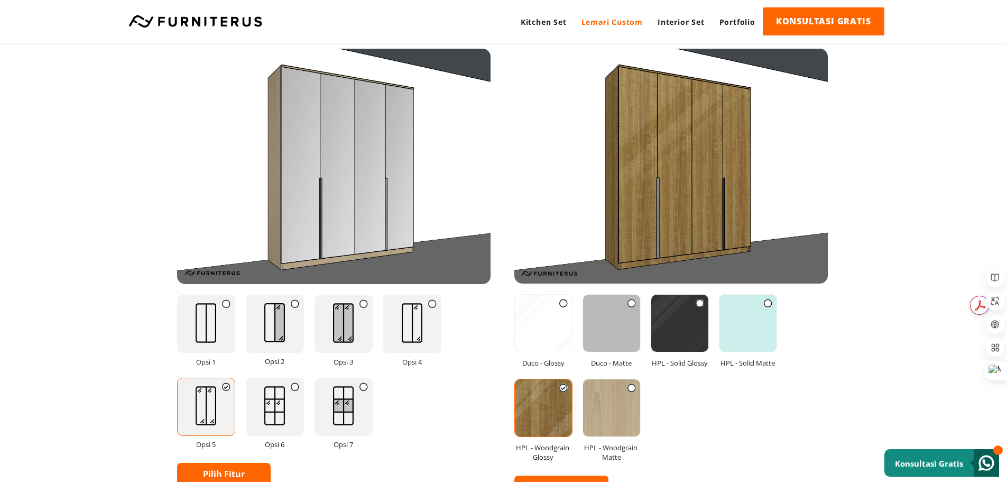
click at [284, 340] on img at bounding box center [275, 322] width 42 height 55
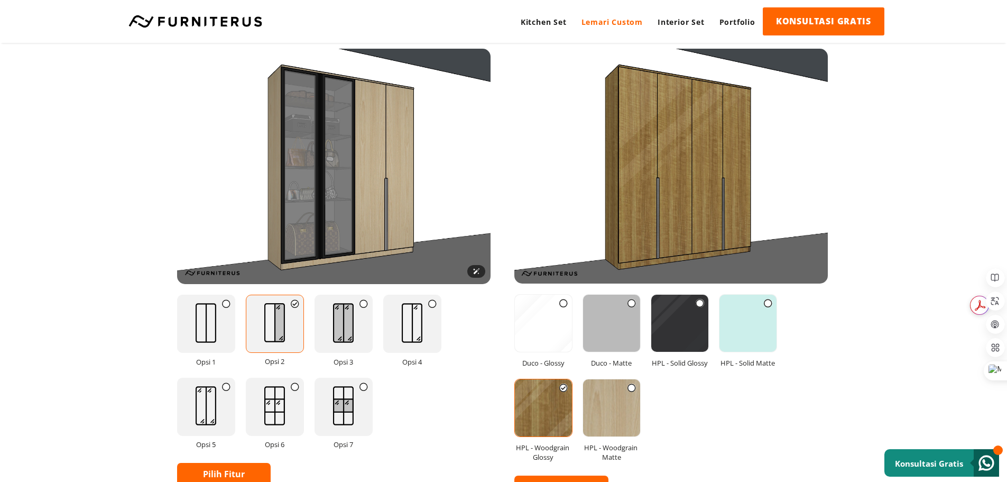
click at [323, 141] on img at bounding box center [333, 166] width 313 height 235
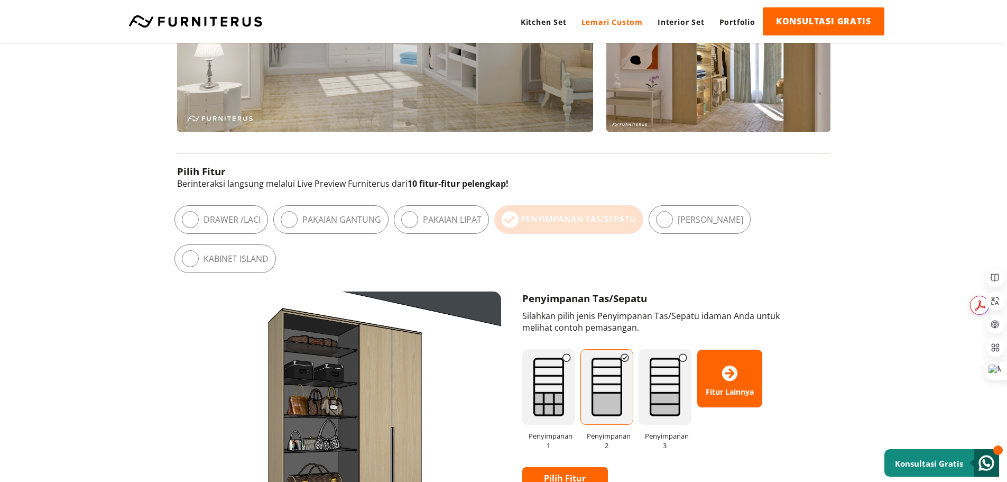
scroll to position [476, 0]
